Goal: Task Accomplishment & Management: Manage account settings

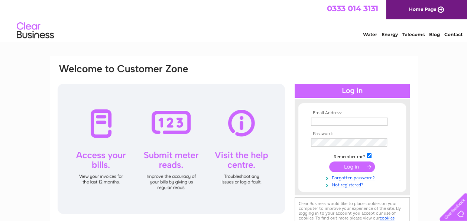
click at [357, 120] on input "text" at bounding box center [349, 121] width 77 height 8
type input "[EMAIL_ADDRESS][DOMAIN_NAME]"
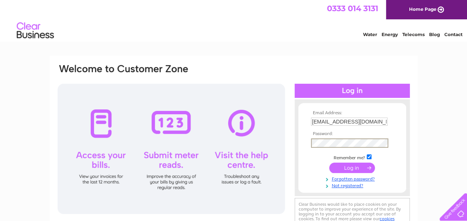
click at [329, 162] on input "submit" at bounding box center [352, 167] width 46 height 10
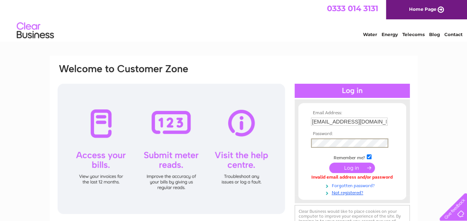
click at [370, 187] on link "Forgotten password?" at bounding box center [353, 184] width 84 height 7
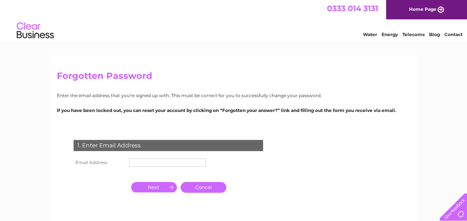
click at [182, 160] on input "text" at bounding box center [167, 162] width 77 height 8
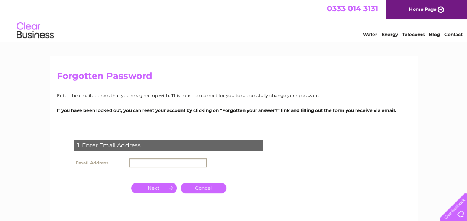
type input "[EMAIL_ADDRESS][DOMAIN_NAME]"
click at [158, 189] on input "button" at bounding box center [154, 187] width 46 height 10
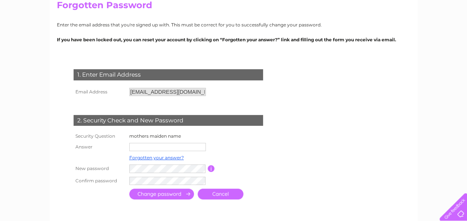
scroll to position [81, 0]
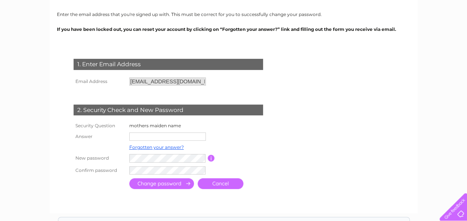
click at [160, 138] on input "text" at bounding box center [167, 136] width 77 height 8
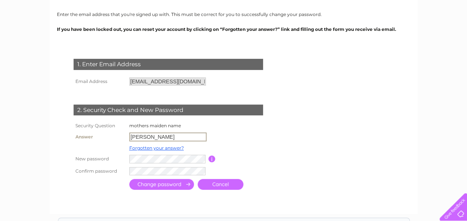
type input "[PERSON_NAME]"
click at [173, 185] on input "submit" at bounding box center [161, 184] width 65 height 11
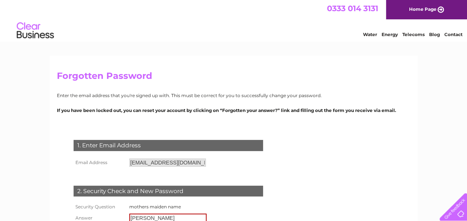
click at [413, 9] on link "Home Page" at bounding box center [426, 9] width 81 height 19
